Goal: Task Accomplishment & Management: Use online tool/utility

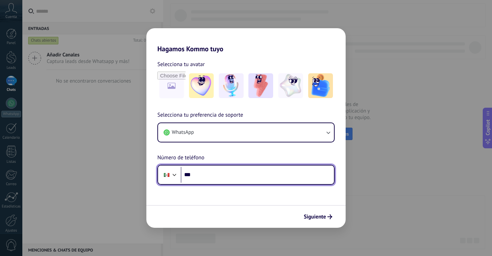
click at [207, 178] on input "***" at bounding box center [257, 175] width 153 height 16
type input "**********"
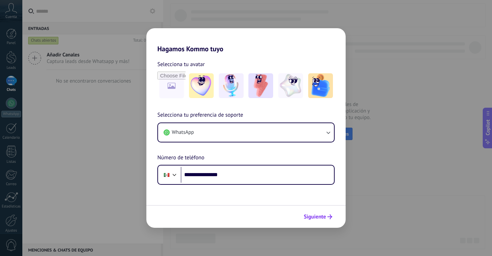
click at [311, 218] on span "Siguiente" at bounding box center [315, 216] width 22 height 5
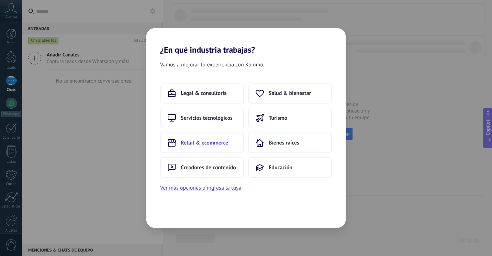
click at [223, 146] on span "Retail & ecommerce" at bounding box center [204, 142] width 47 height 7
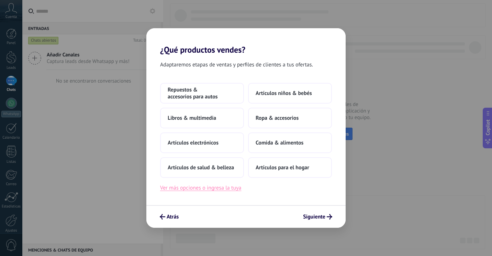
click at [193, 189] on button "Ver más opciones o ingresa la tuya" at bounding box center [200, 187] width 81 height 9
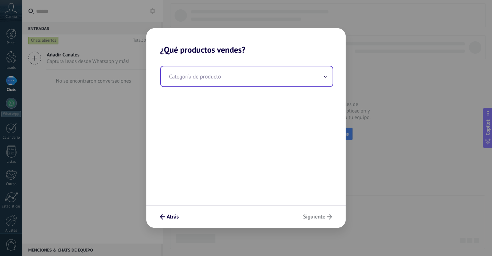
click at [261, 85] on input "text" at bounding box center [247, 76] width 172 height 20
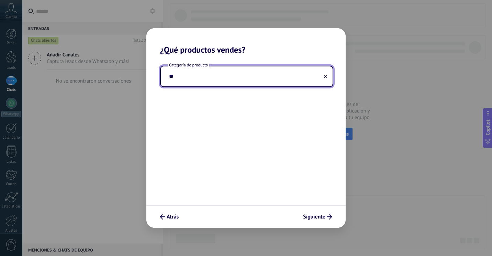
type input "*"
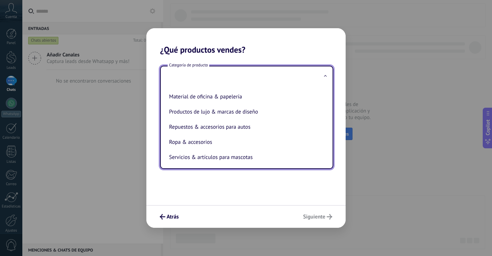
scroll to position [152, 0]
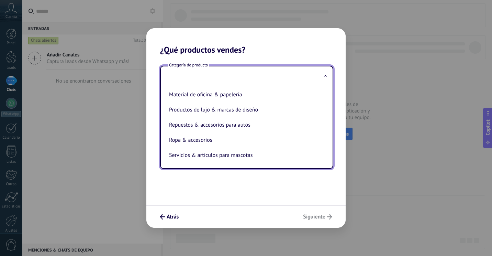
click at [316, 183] on div "Categoría de producto Artículos de salud & belleza Artículos deportivos Artícul…" at bounding box center [245, 130] width 199 height 150
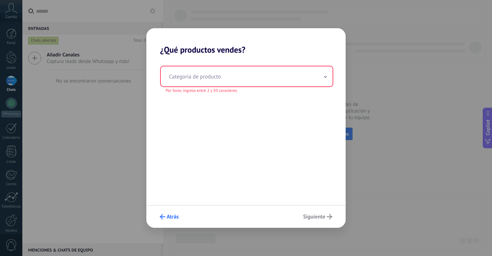
click at [176, 217] on span "Atrás" at bounding box center [173, 216] width 12 height 5
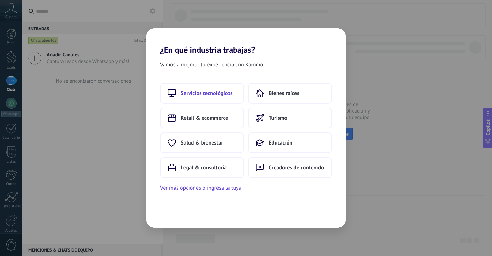
click at [221, 95] on span "Servicios tecnológicos" at bounding box center [207, 93] width 52 height 7
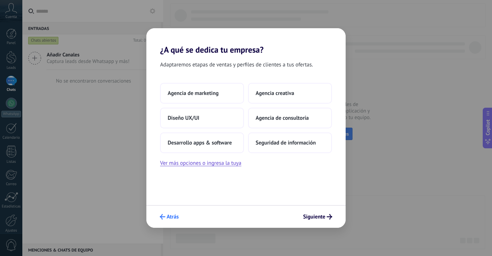
click at [172, 219] on span "Atrás" at bounding box center [173, 216] width 12 height 5
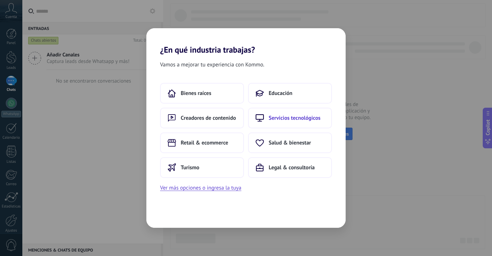
click at [305, 122] on button "Servicios tecnológicos" at bounding box center [290, 118] width 84 height 21
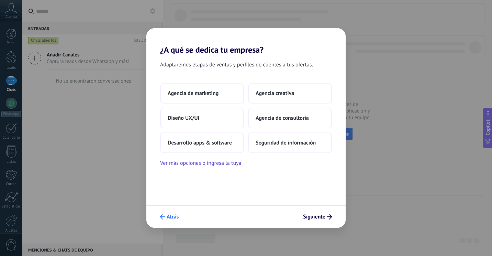
click at [173, 218] on span "Atrás" at bounding box center [173, 216] width 12 height 5
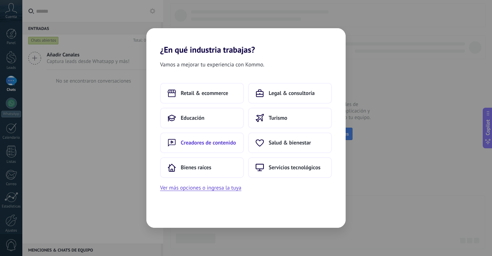
click at [204, 143] on span "Creadores de contenido" at bounding box center [208, 142] width 55 height 7
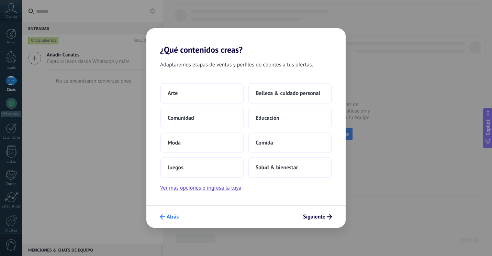
click at [172, 214] on span "Atrás" at bounding box center [173, 216] width 12 height 5
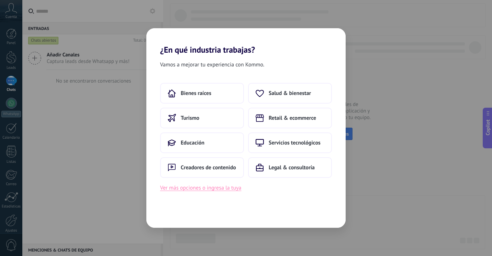
click at [203, 189] on button "Ver más opciones o ingresa la tuya" at bounding box center [200, 187] width 81 height 9
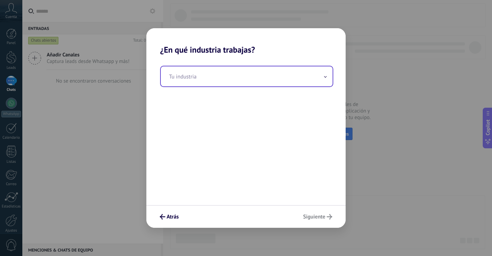
click at [244, 74] on input "text" at bounding box center [247, 76] width 172 height 20
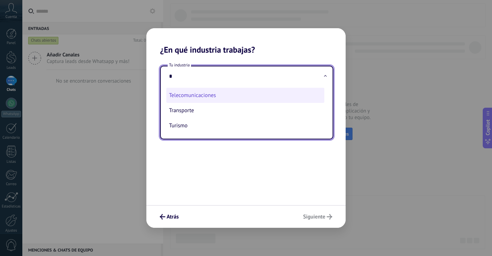
click at [236, 101] on li "Telecomunicaciones" at bounding box center [245, 95] width 158 height 15
type input "**********"
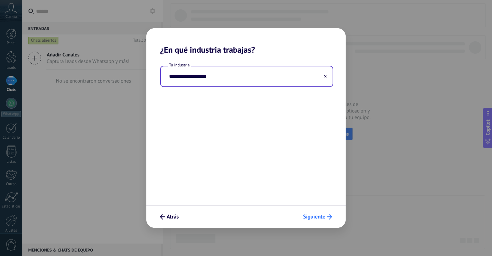
click at [328, 215] on icon "submit" at bounding box center [329, 216] width 5 height 5
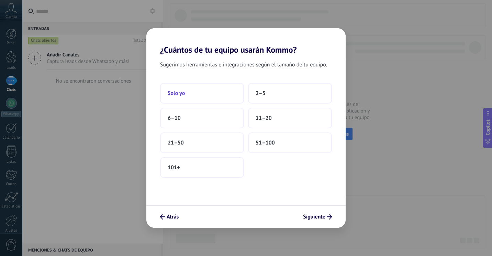
click at [224, 91] on button "Solo yo" at bounding box center [202, 93] width 84 height 21
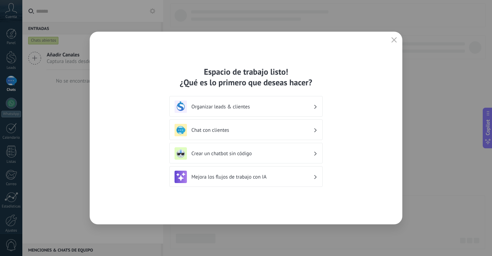
click at [287, 127] on h3 "Chat con clientes" at bounding box center [252, 130] width 122 height 7
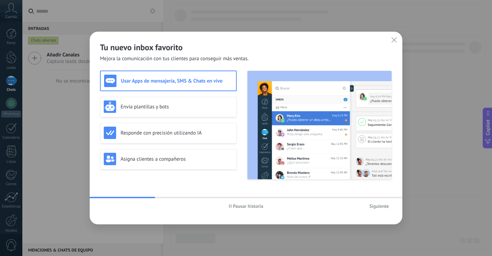
click at [378, 203] on span "Siguiente" at bounding box center [379, 205] width 20 height 5
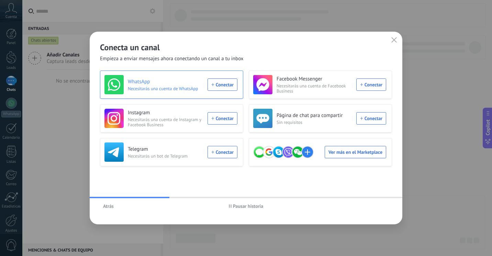
click at [224, 85] on div "WhatsApp Necesitarás una cuenta de WhatsApp Conectar" at bounding box center [170, 84] width 133 height 19
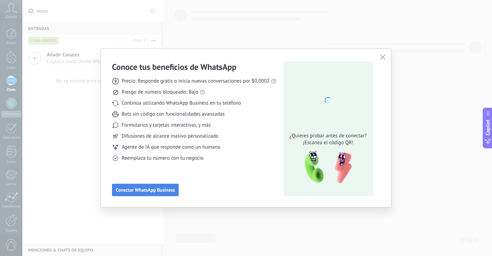
click at [165, 188] on span "Conectar WhatsApp Business" at bounding box center [145, 189] width 59 height 5
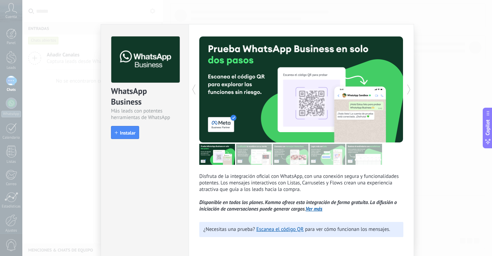
click at [76, 134] on div "WhatsApp Business Más leads con potentes herramientas de WhatsApp install Insta…" at bounding box center [257, 128] width 470 height 256
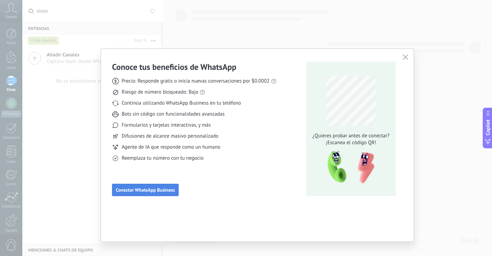
click at [141, 190] on span "Conectar WhatsApp Business" at bounding box center [145, 189] width 59 height 5
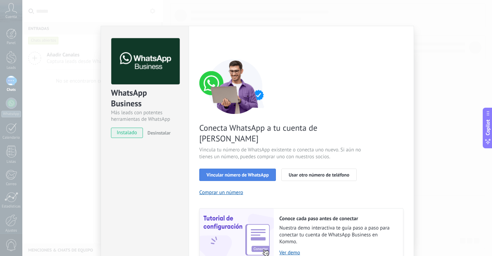
click at [256, 168] on button "Vincular número de WhatsApp" at bounding box center [237, 174] width 77 height 12
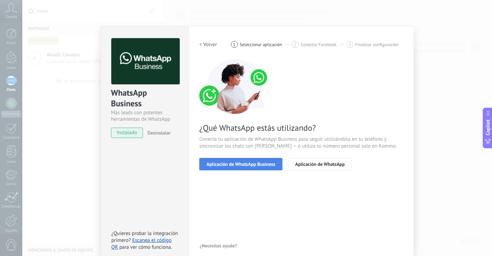
click at [279, 167] on button "Aplicación de WhatsApp Business" at bounding box center [240, 164] width 83 height 12
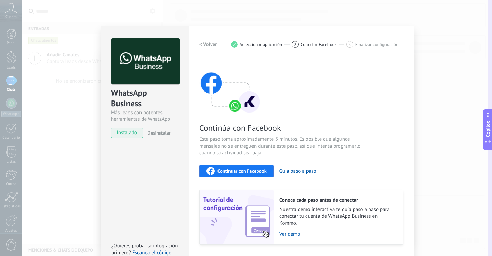
click at [489, 124] on span "Copilot" at bounding box center [487, 129] width 7 height 16
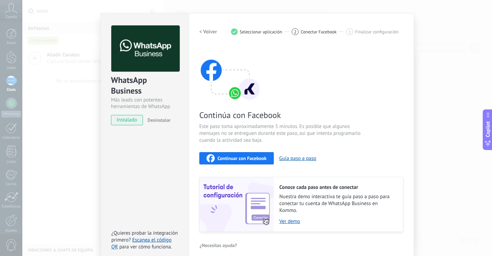
scroll to position [19, 0]
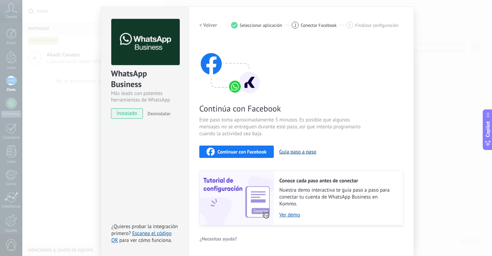
click at [289, 152] on button "Guía paso a paso" at bounding box center [297, 151] width 37 height 7
click at [260, 152] on span "Continuar con Facebook" at bounding box center [241, 151] width 49 height 5
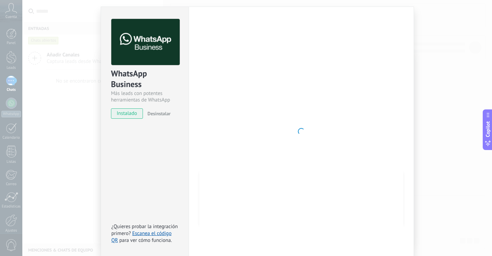
click at [418, 86] on div "WhatsApp Business Más leads con potentes herramientas de WhatsApp instalado Des…" at bounding box center [257, 128] width 470 height 256
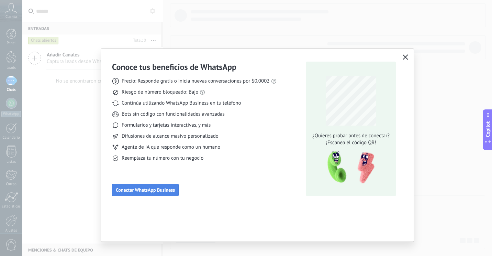
click at [149, 193] on button "Conectar WhatsApp Business" at bounding box center [145, 189] width 67 height 12
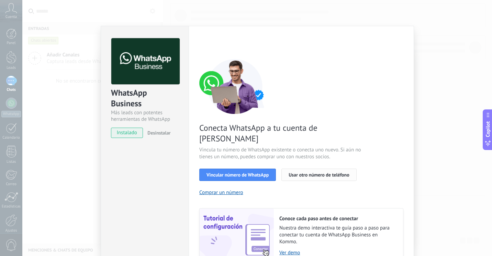
click at [334, 172] on span "Usar otro número de teléfono" at bounding box center [319, 174] width 60 height 5
click at [246, 172] on span "Vincular número de WhatsApp" at bounding box center [237, 174] width 62 height 5
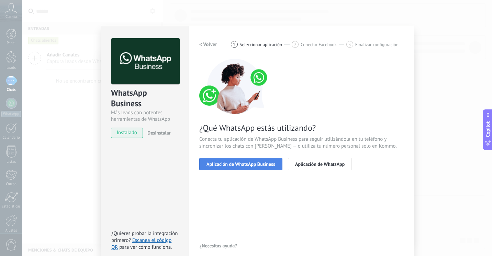
click at [269, 165] on span "Aplicación de WhatsApp Business" at bounding box center [240, 163] width 69 height 5
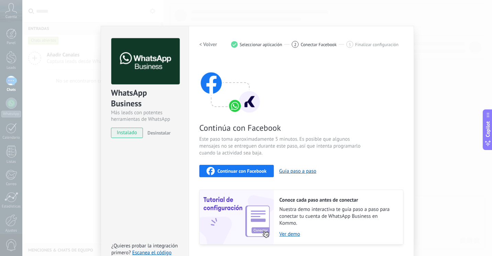
click at [256, 170] on span "Continuar con Facebook" at bounding box center [241, 170] width 49 height 5
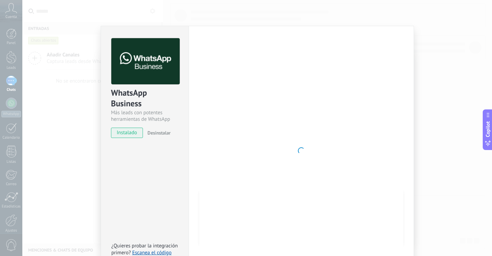
click at [447, 100] on div "WhatsApp Business Más leads con potentes herramientas de WhatsApp instalado Des…" at bounding box center [257, 128] width 470 height 256
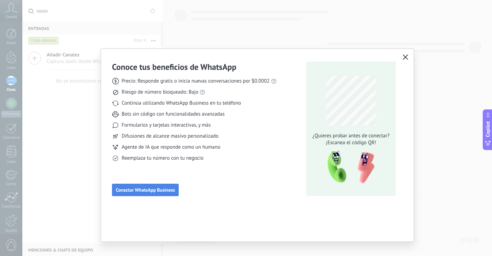
click at [157, 190] on span "Conectar WhatsApp Business" at bounding box center [145, 189] width 59 height 5
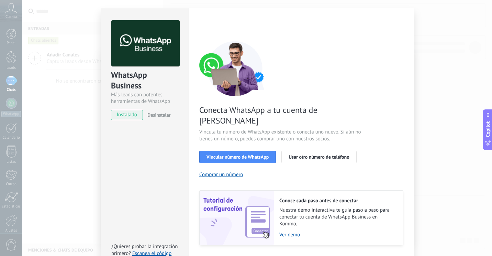
scroll to position [27, 0]
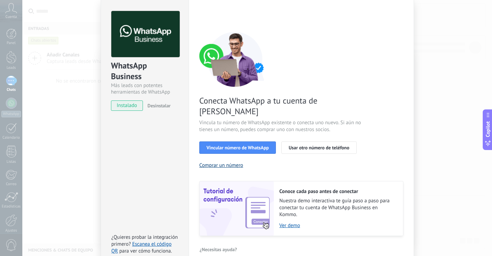
click at [233, 162] on button "Comprar un número" at bounding box center [221, 165] width 44 height 7
click at [256, 145] on span "Vincular número de WhatsApp" at bounding box center [237, 147] width 62 height 5
